Goal: Task Accomplishment & Management: Manage account settings

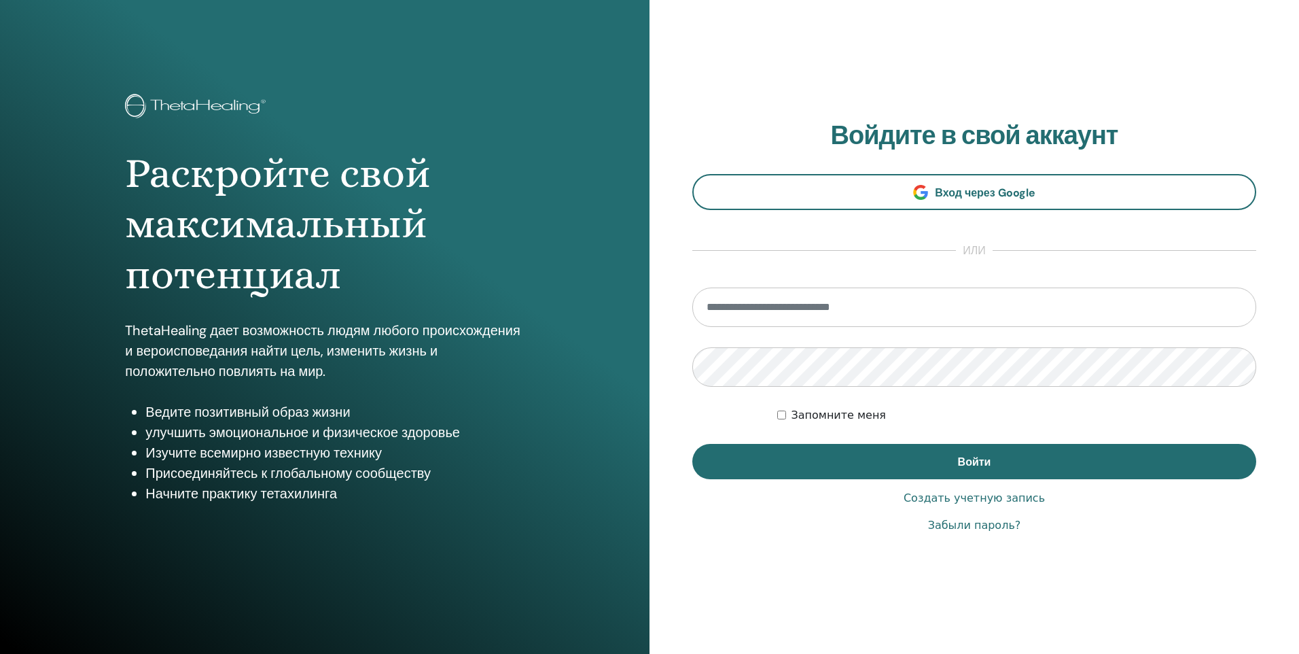
click at [746, 306] on input "email" at bounding box center [974, 306] width 564 height 39
type input "**********"
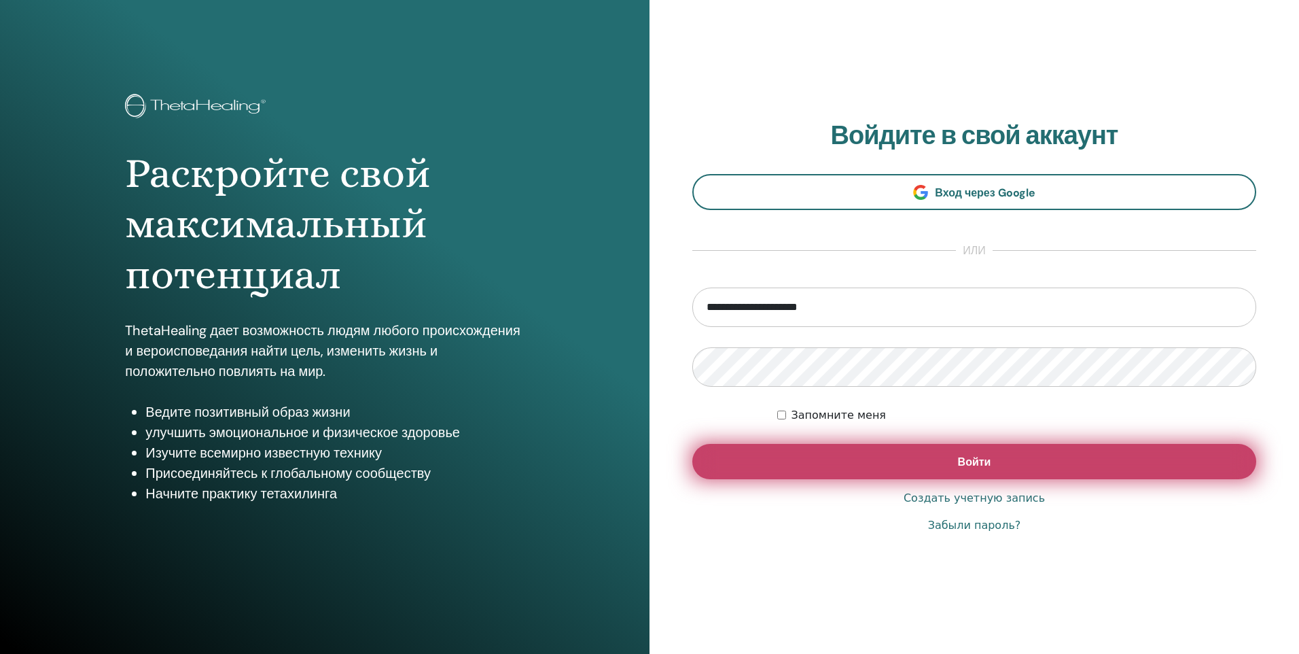
click at [834, 463] on button "Войти" at bounding box center [974, 461] width 564 height 35
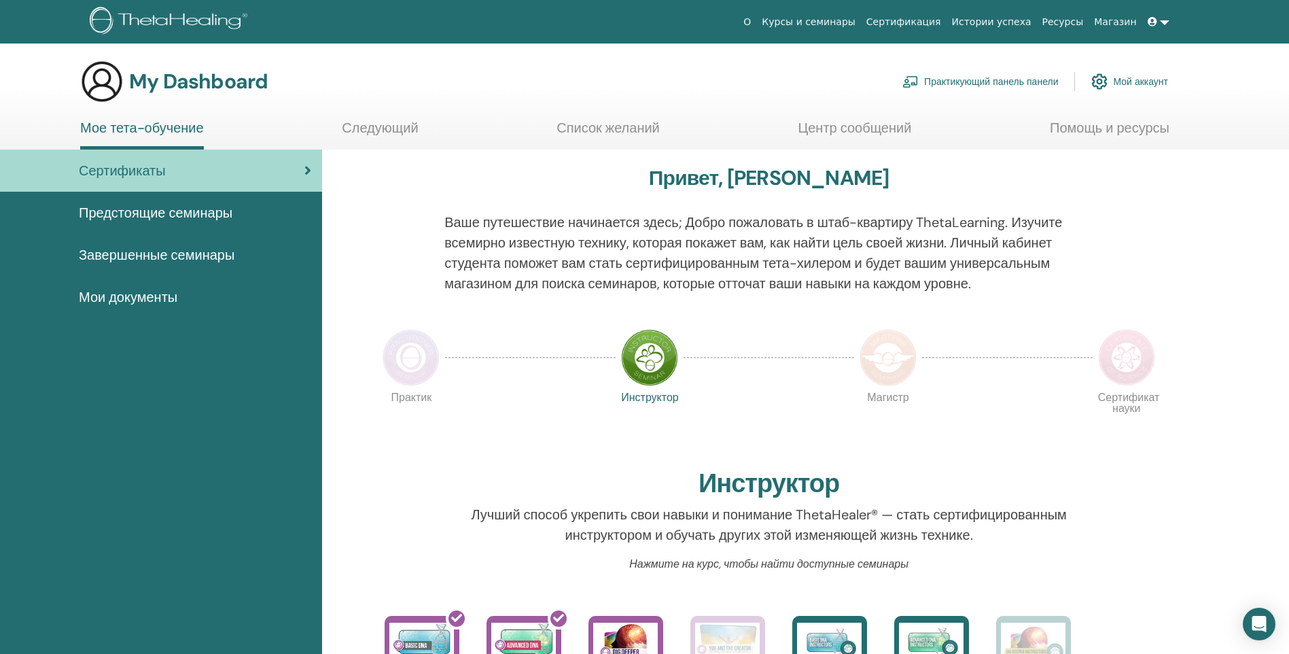
click at [141, 166] on span "Сертификаты" at bounding box center [122, 170] width 87 height 20
click at [441, 220] on div "Ваше путешествие начинается здесь; Добро пожаловать в штаб-квартиру ThetaLearni…" at bounding box center [768, 261] width 669 height 98
click at [1135, 248] on div at bounding box center [1136, 261] width 67 height 98
click at [615, 122] on link "Список желаний" at bounding box center [607, 133] width 103 height 26
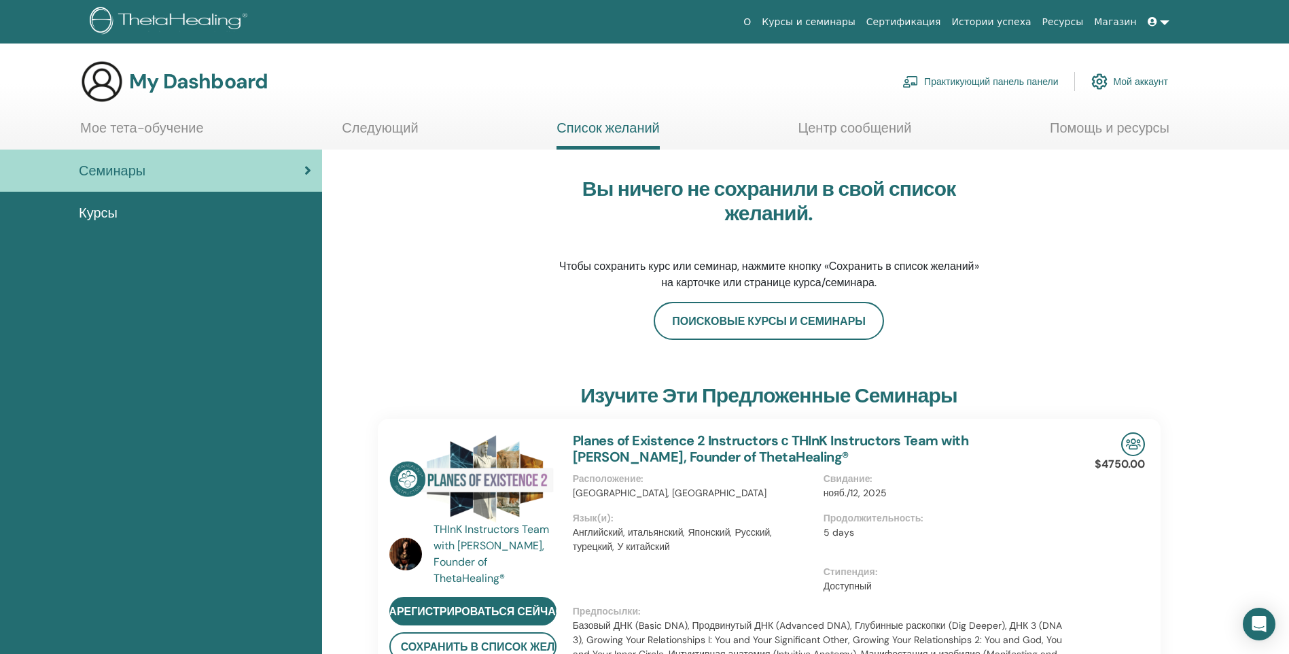
click at [125, 168] on span "Семинары" at bounding box center [112, 170] width 67 height 20
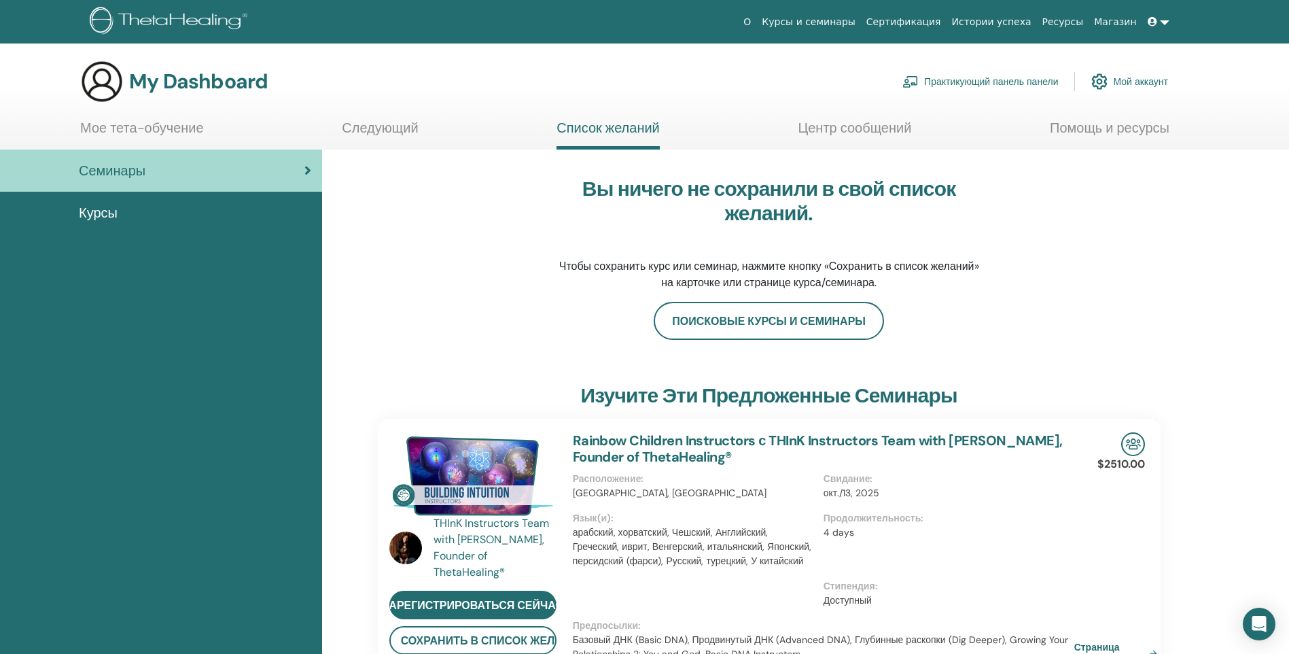
click at [129, 131] on link "Мое тета-обучение" at bounding box center [142, 133] width 124 height 26
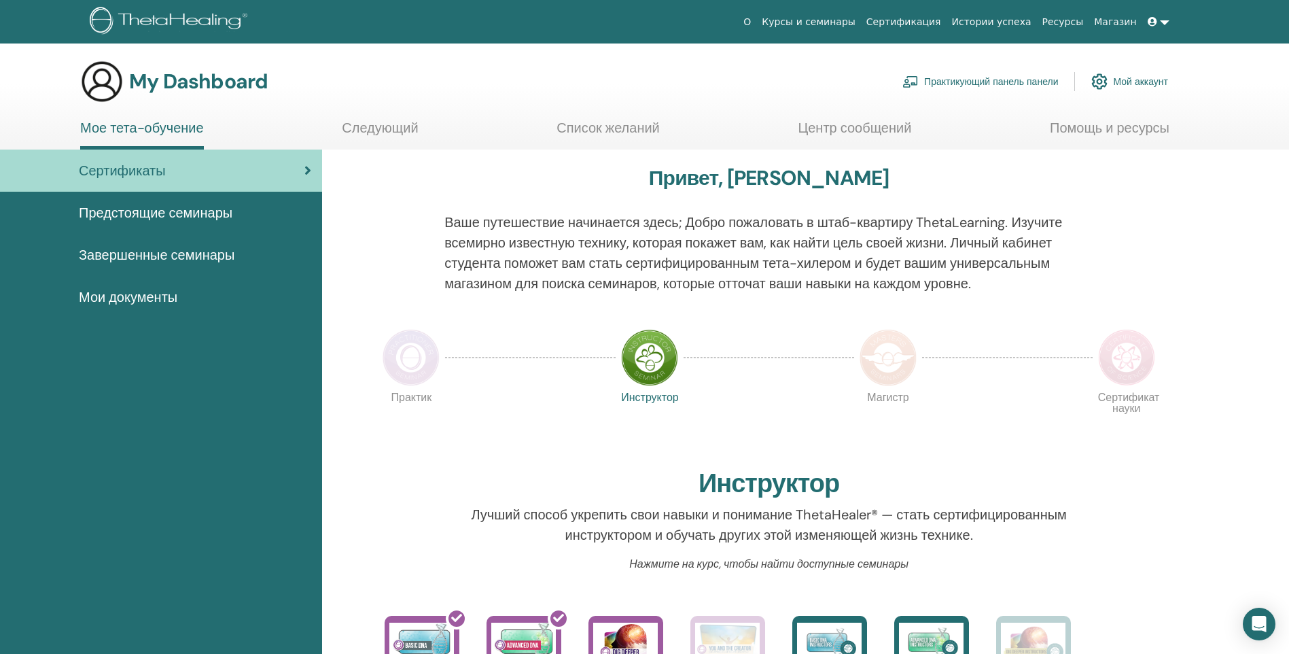
click at [422, 371] on img at bounding box center [410, 357] width 57 height 57
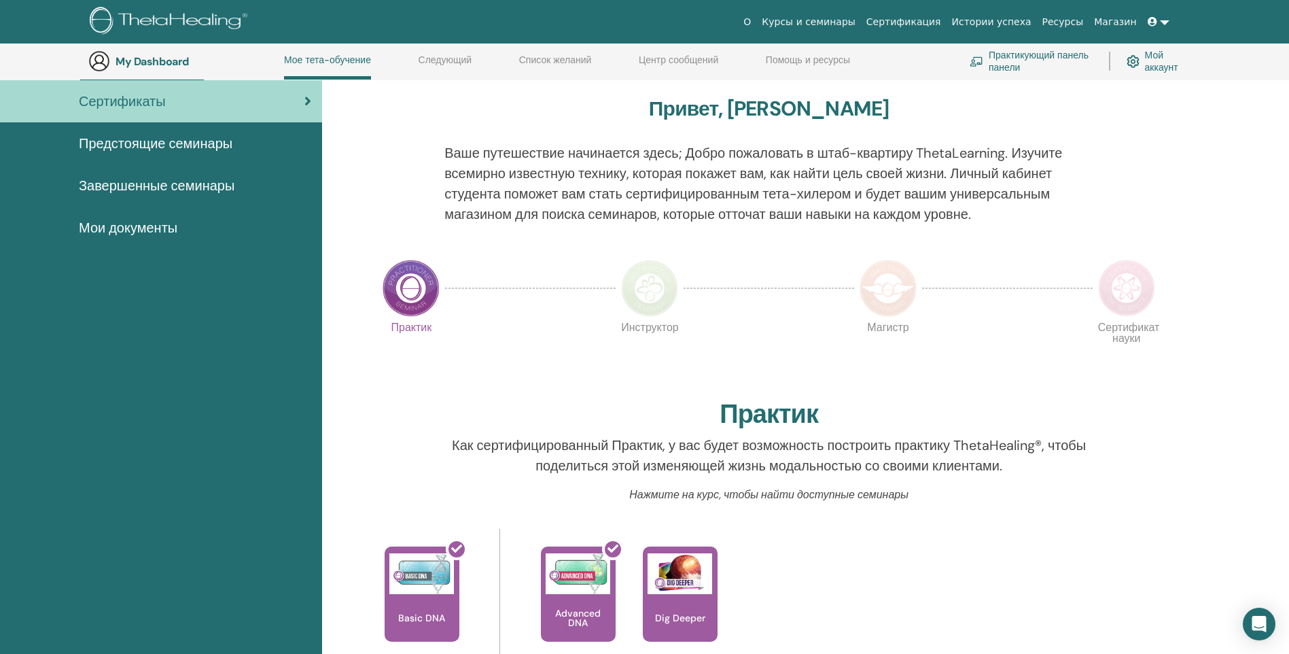
scroll to position [104, 0]
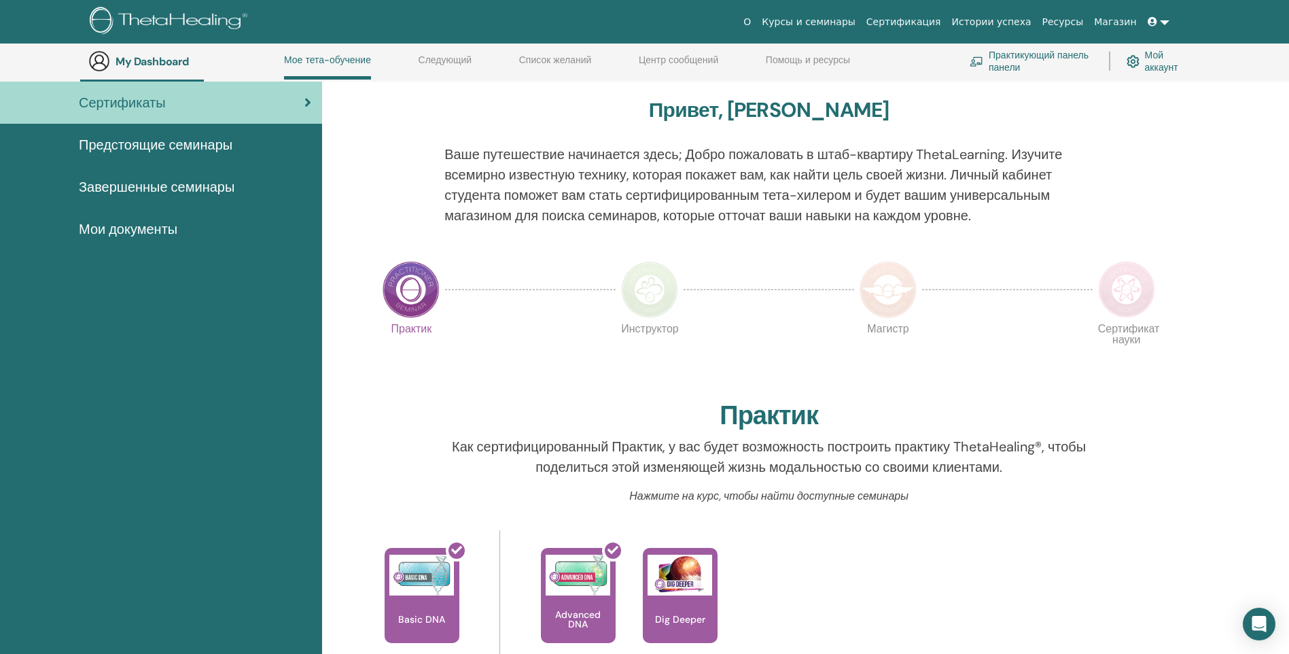
click at [644, 298] on img at bounding box center [649, 289] width 57 height 57
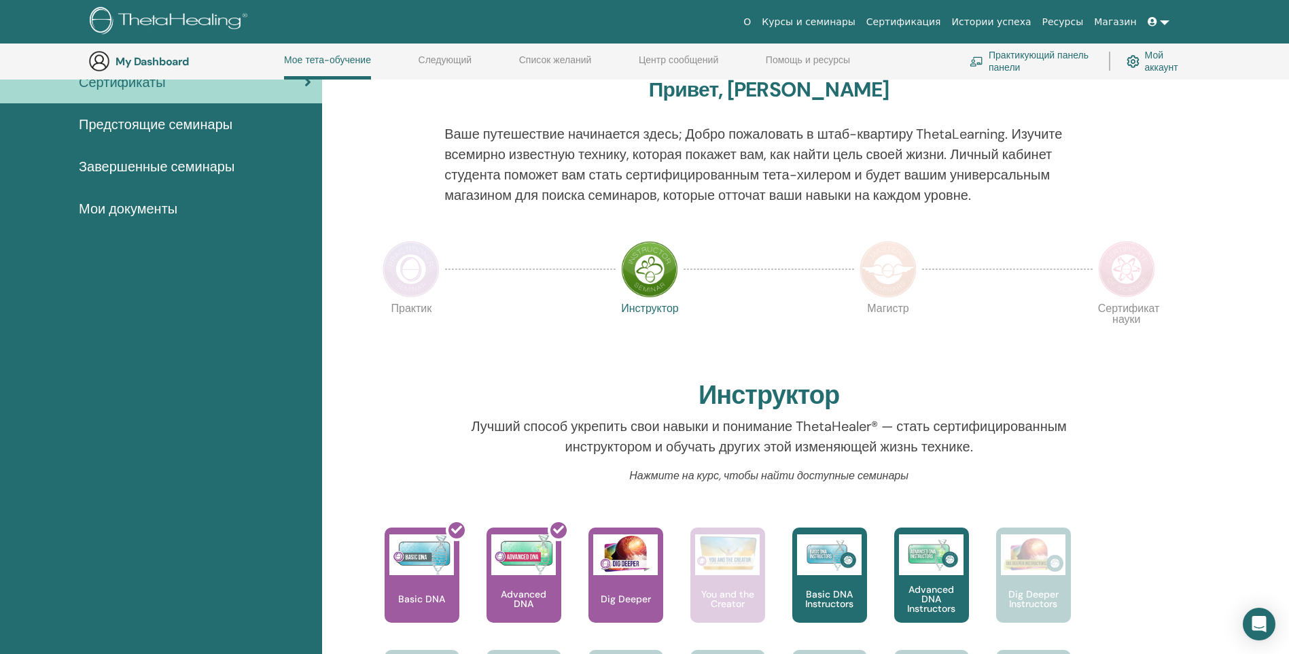
scroll to position [104, 0]
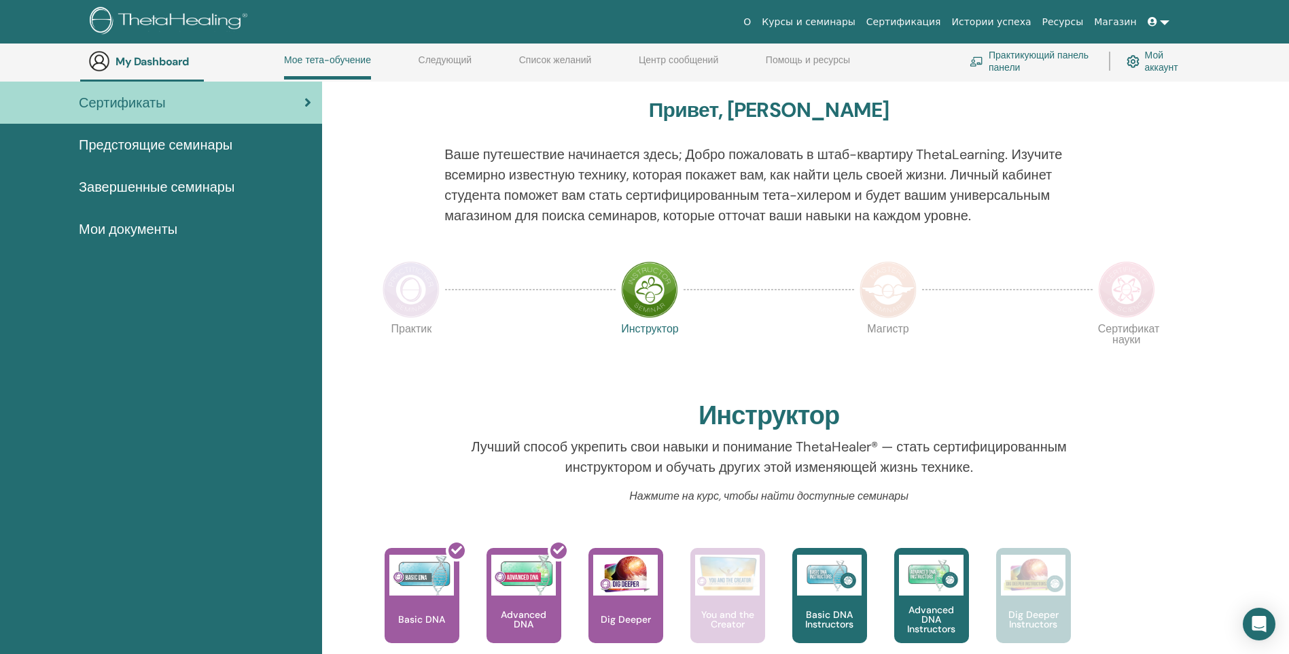
click at [884, 304] on img at bounding box center [887, 289] width 57 height 57
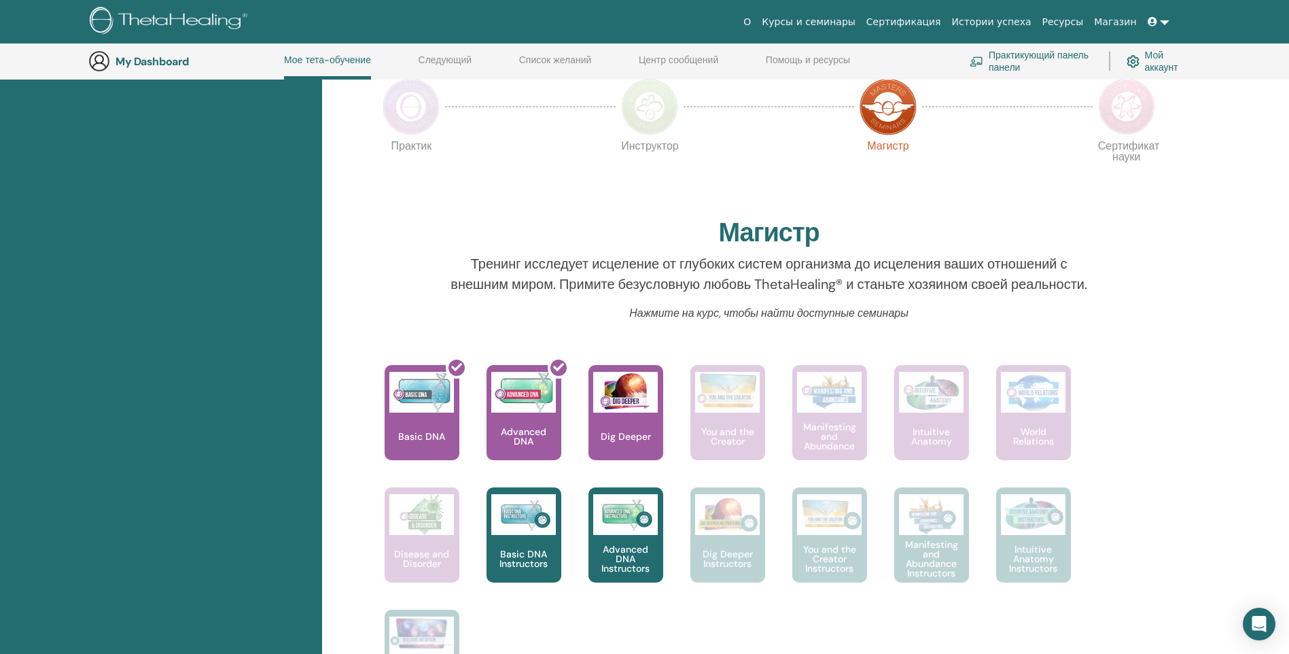
scroll to position [172, 0]
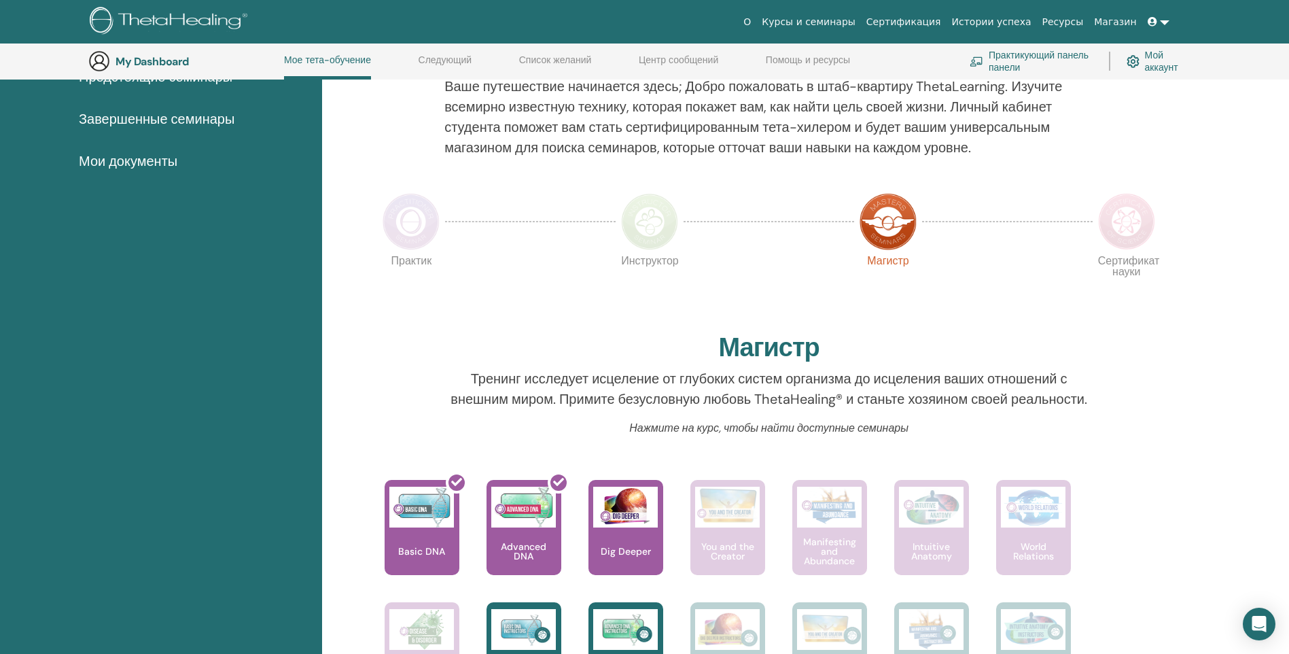
click at [1128, 243] on img at bounding box center [1126, 221] width 57 height 57
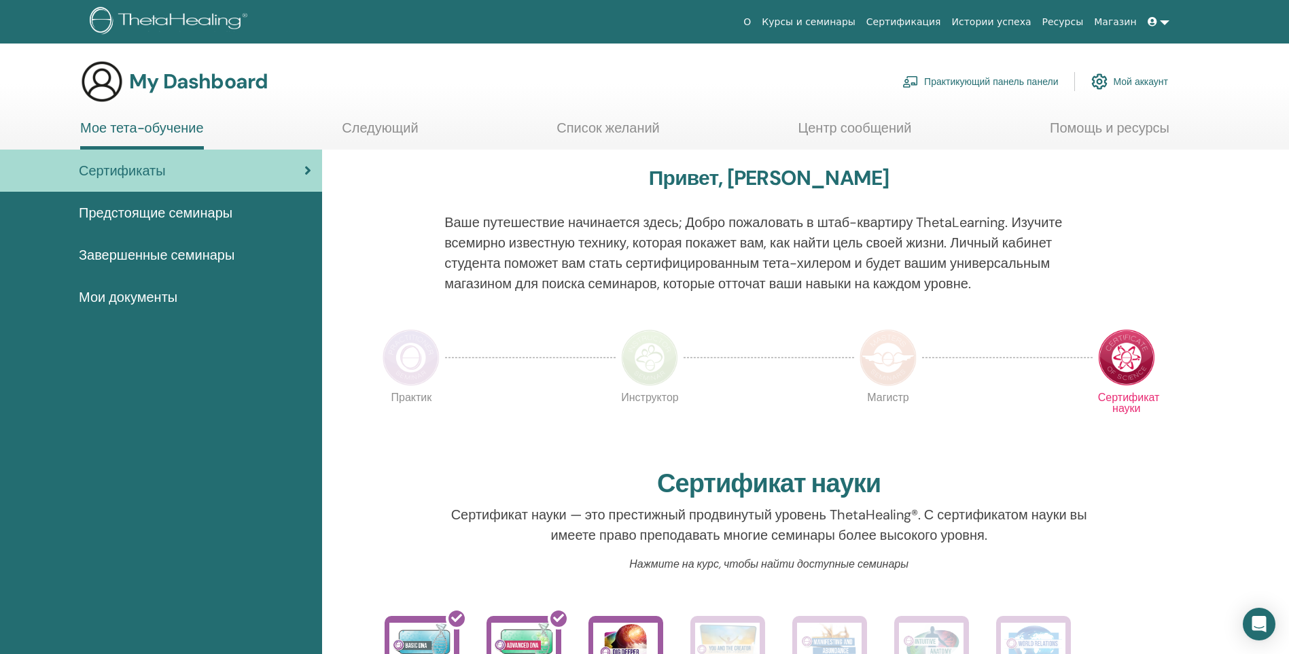
click at [151, 252] on span "Завершенные семинары" at bounding box center [157, 255] width 156 height 20
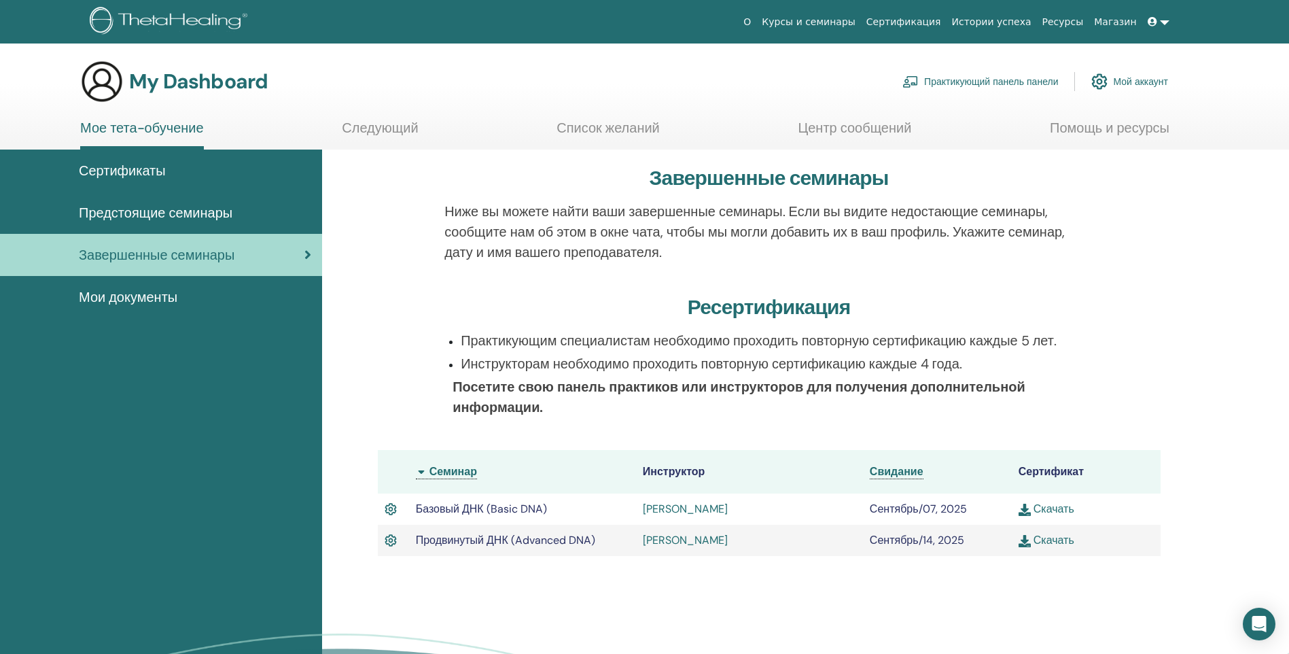
click at [1058, 506] on link "Скачать" at bounding box center [1046, 508] width 56 height 14
